Goal: Task Accomplishment & Management: Use online tool/utility

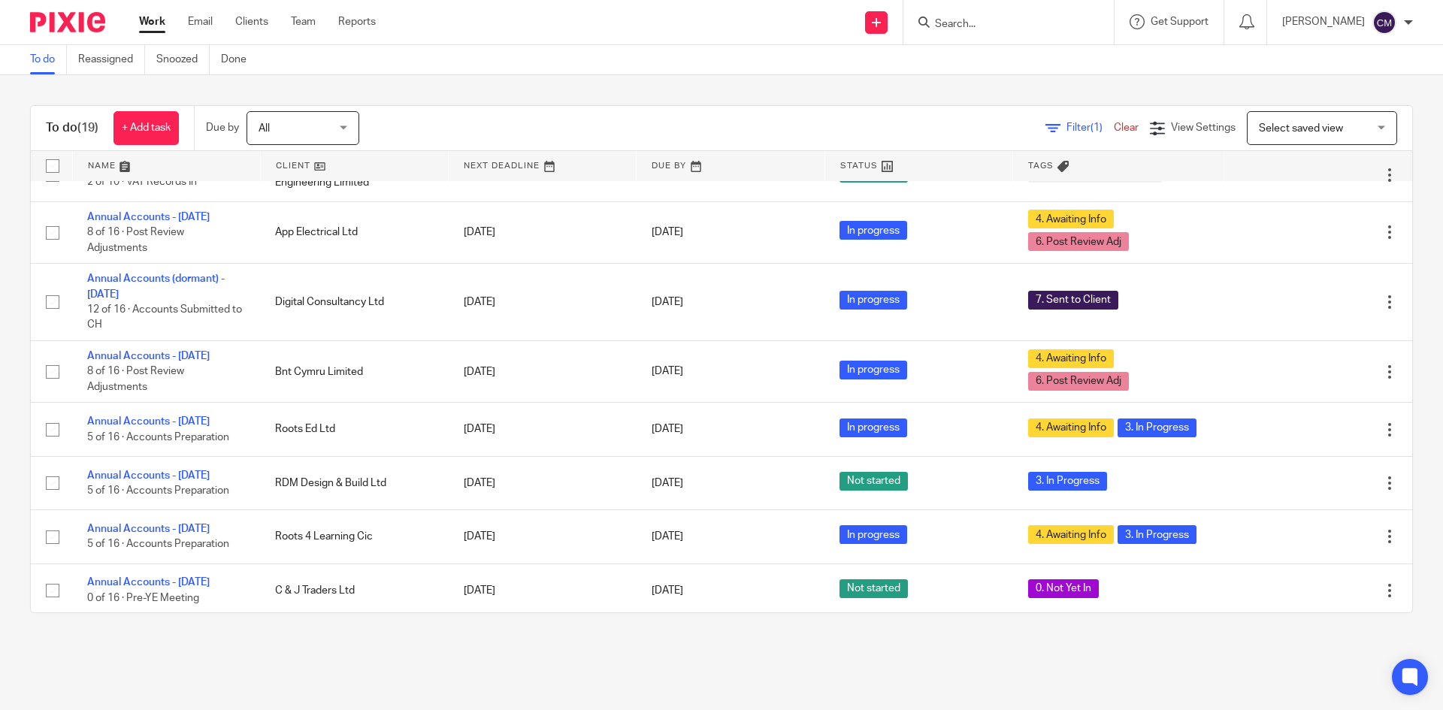
scroll to position [442, 0]
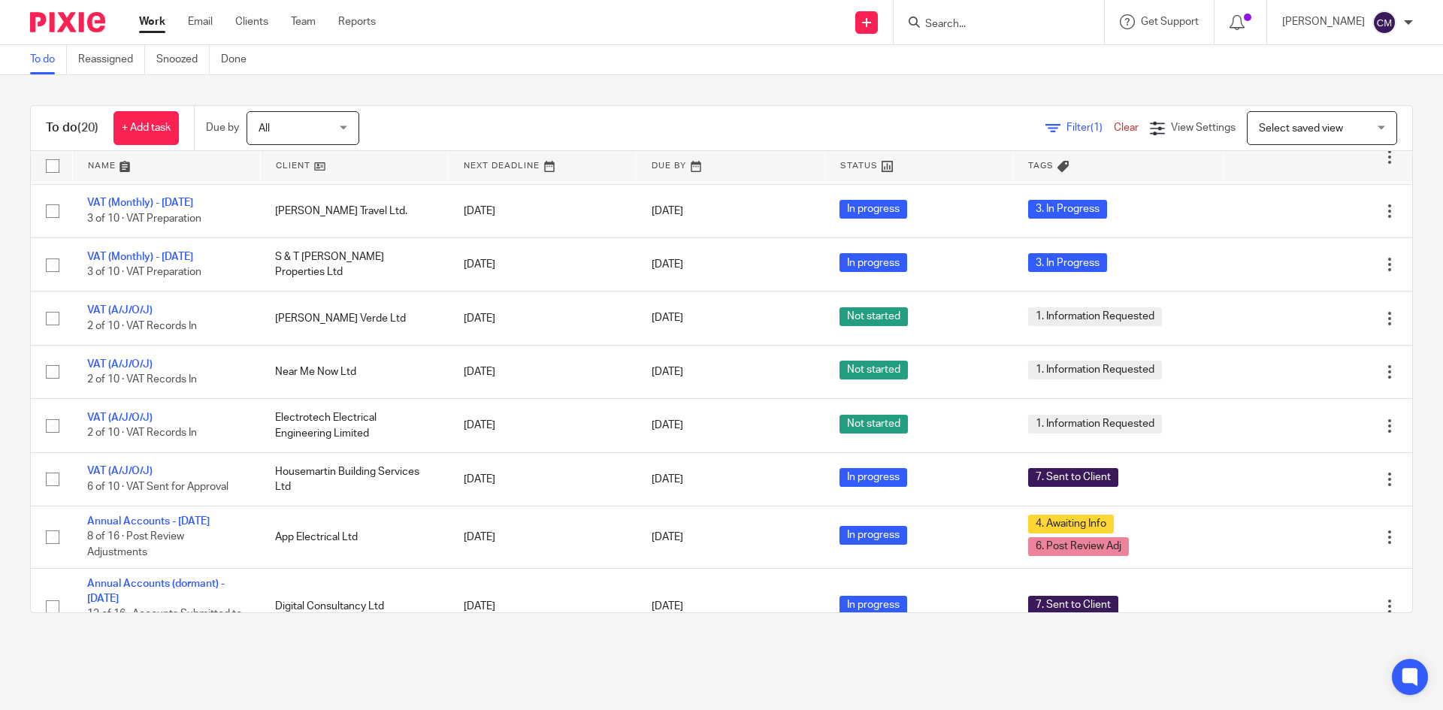
scroll to position [301, 0]
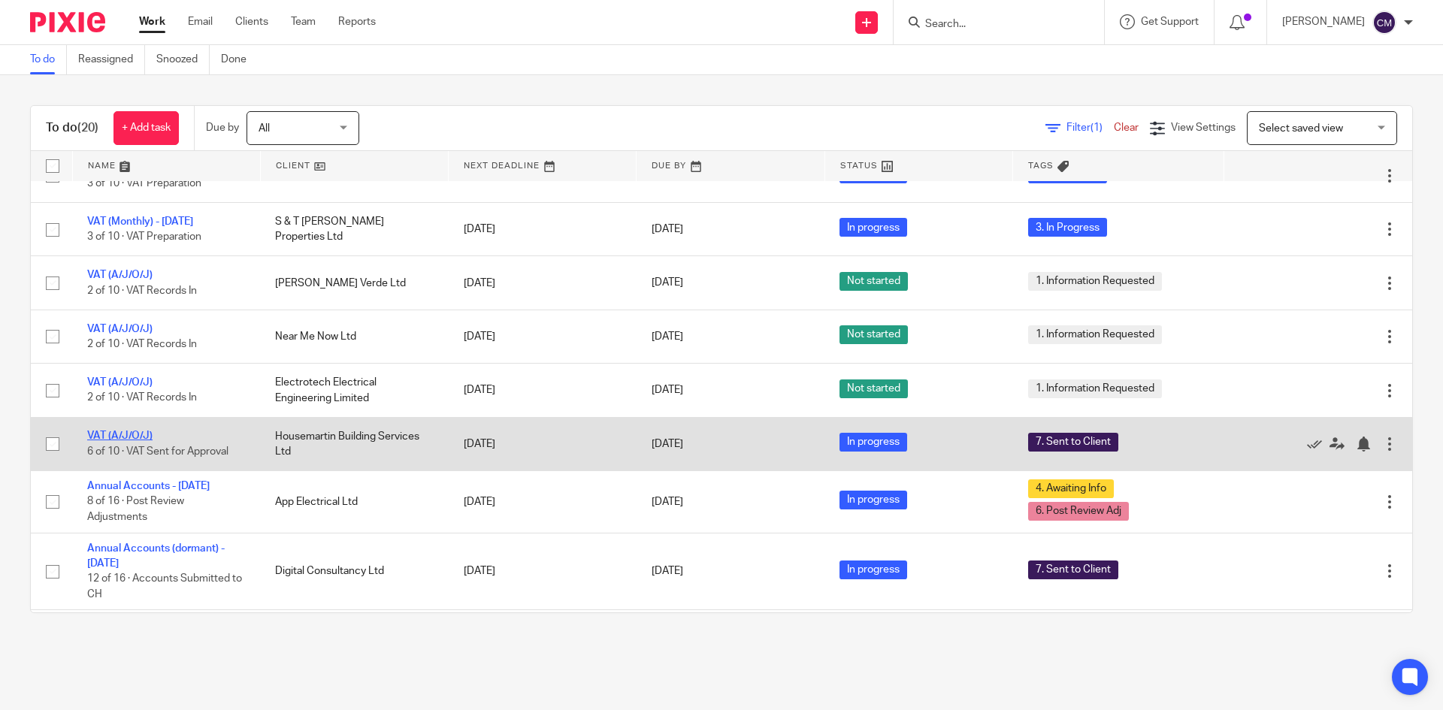
click at [88, 431] on link "VAT (A/J/O/J)" at bounding box center [119, 436] width 65 height 11
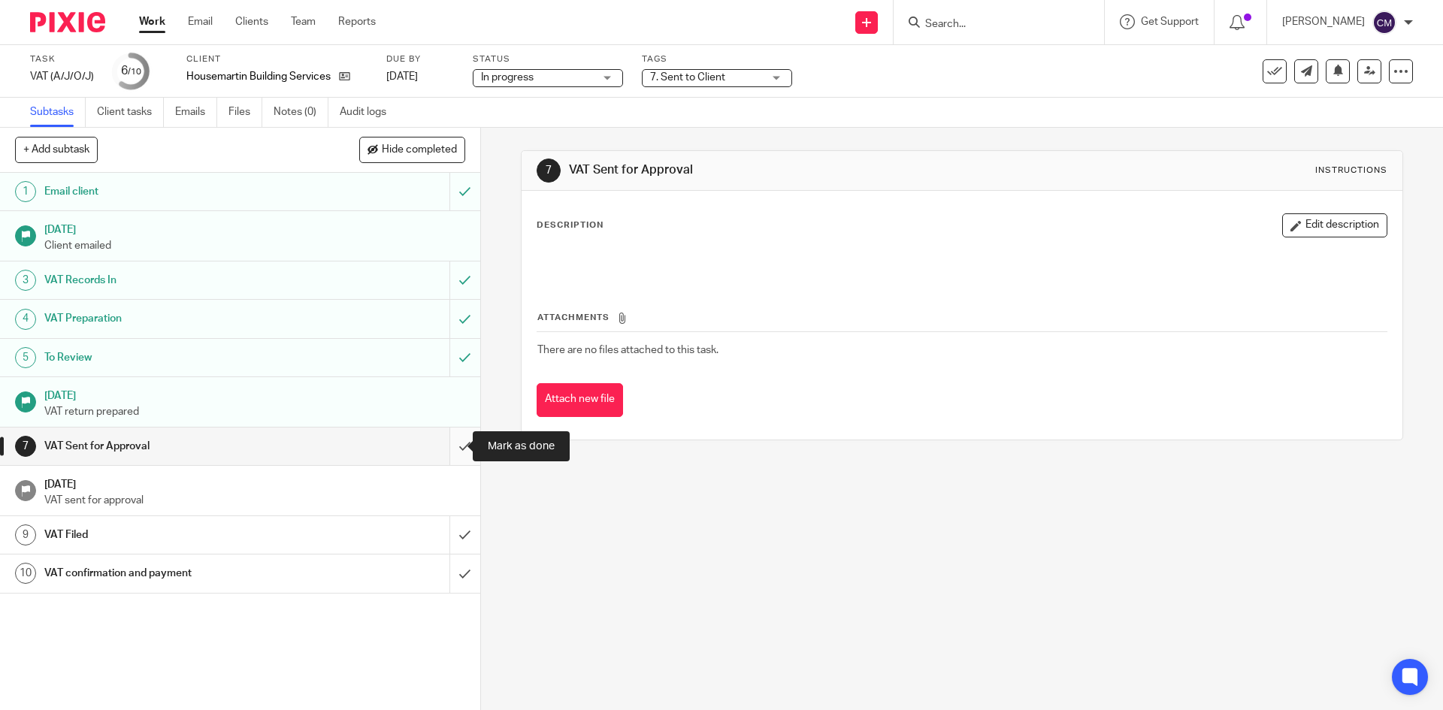
click at [446, 441] on input "submit" at bounding box center [240, 447] width 480 height 38
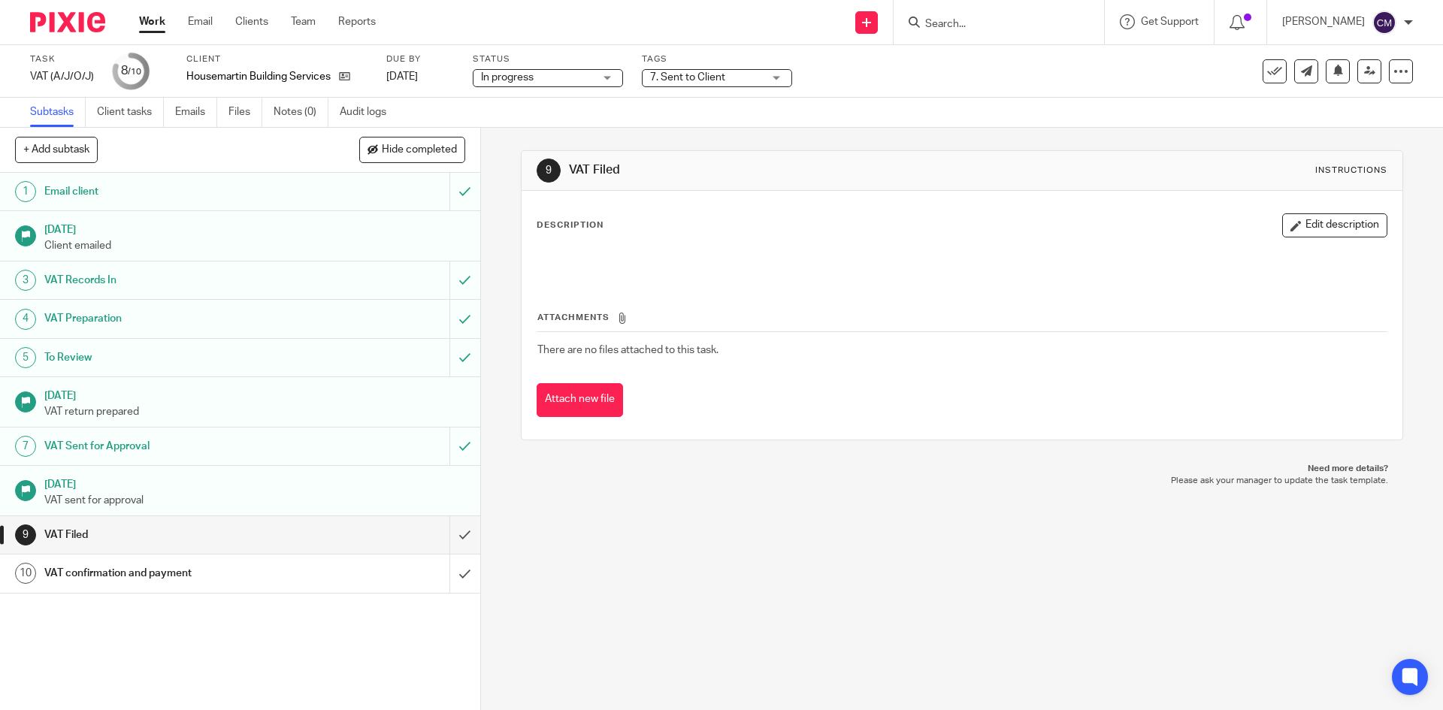
click at [143, 34] on div "Work Email Clients Team Reports Work Email Clients Team Reports Settings" at bounding box center [261, 22] width 274 height 44
click at [143, 14] on link "Work" at bounding box center [152, 21] width 26 height 15
